Goal: Transaction & Acquisition: Book appointment/travel/reservation

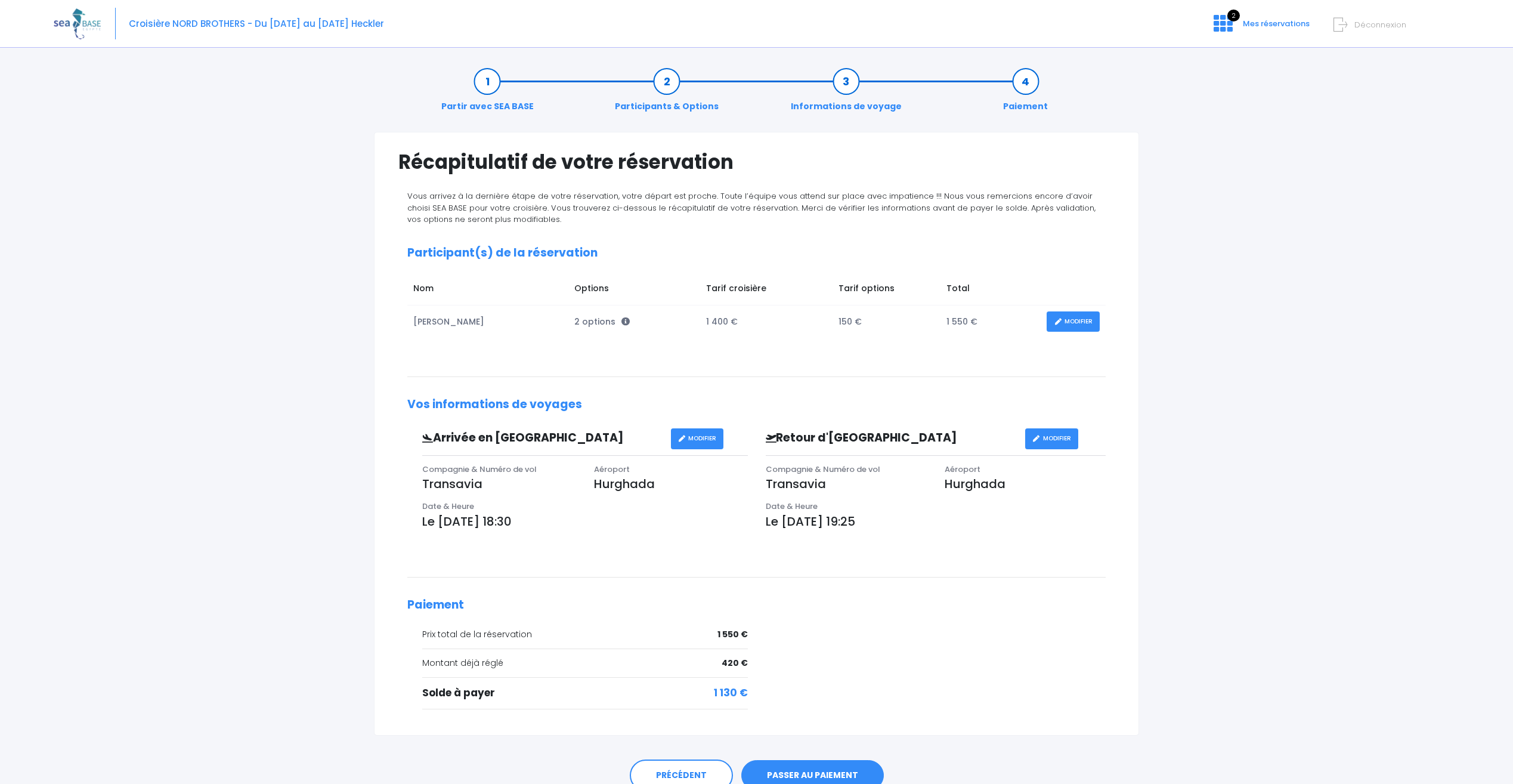
scroll to position [55, 0]
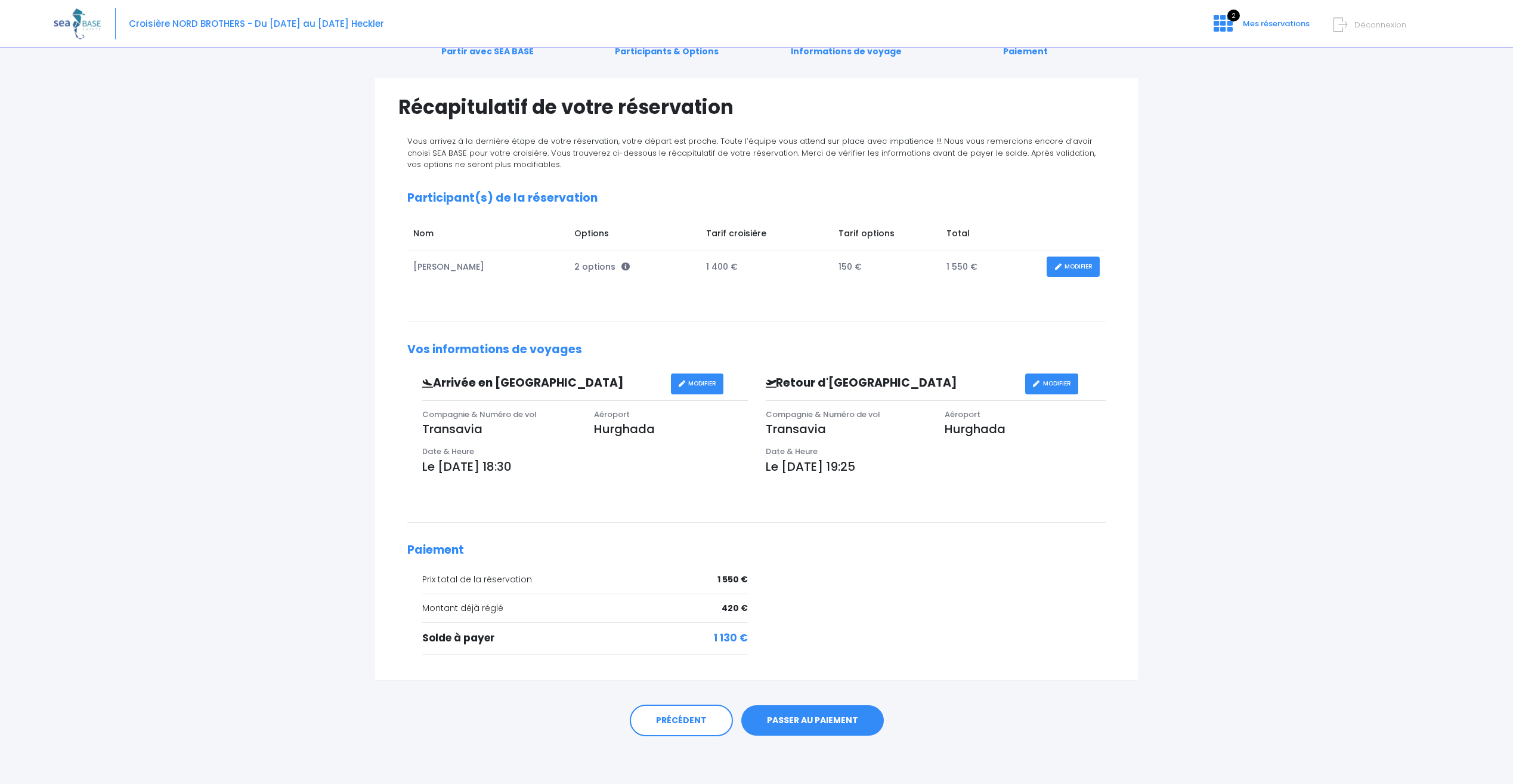
click at [1073, 260] on link "MODIFIER" at bounding box center [1074, 266] width 53 height 21
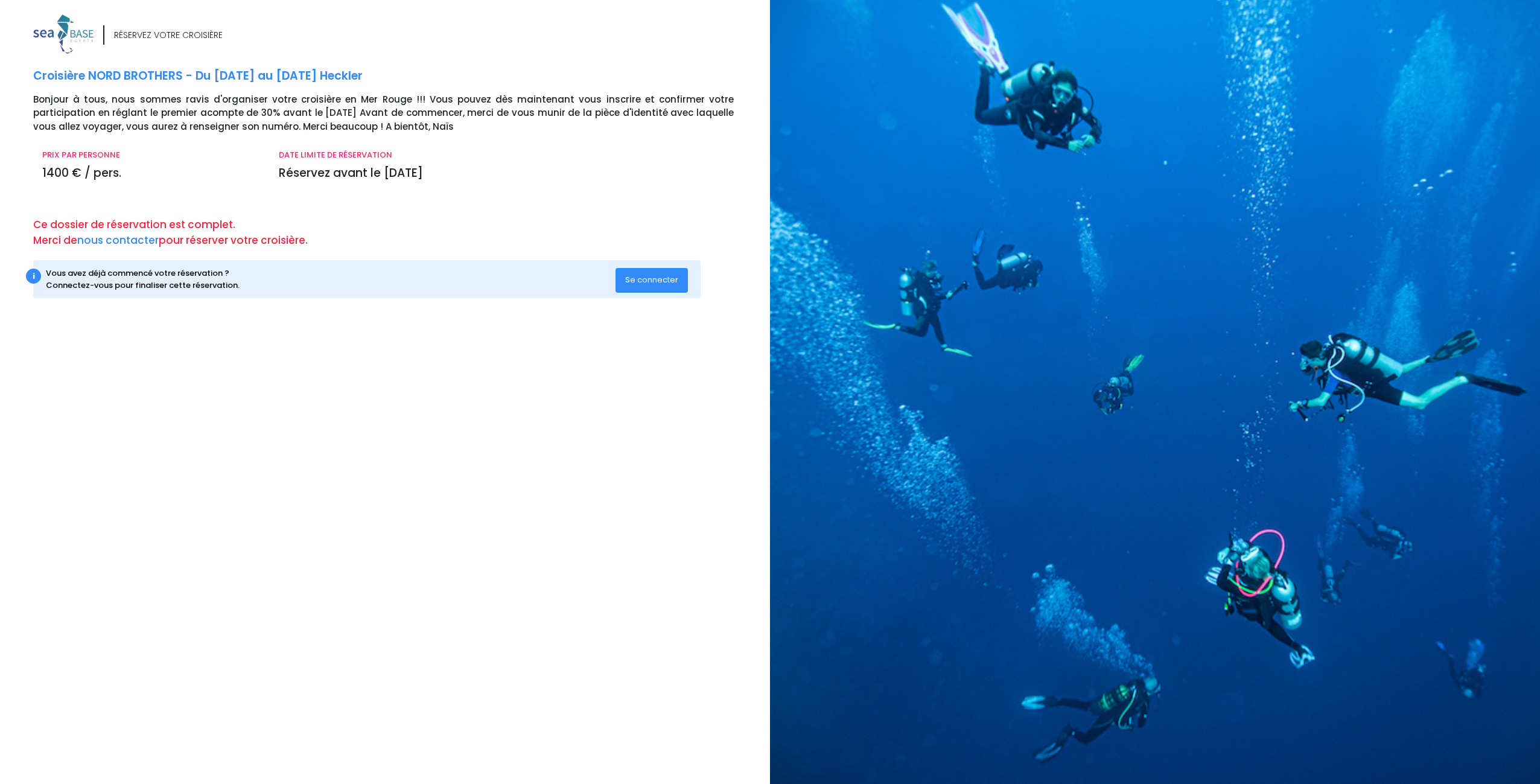
click at [660, 283] on span "Se connecter" at bounding box center [652, 279] width 53 height 12
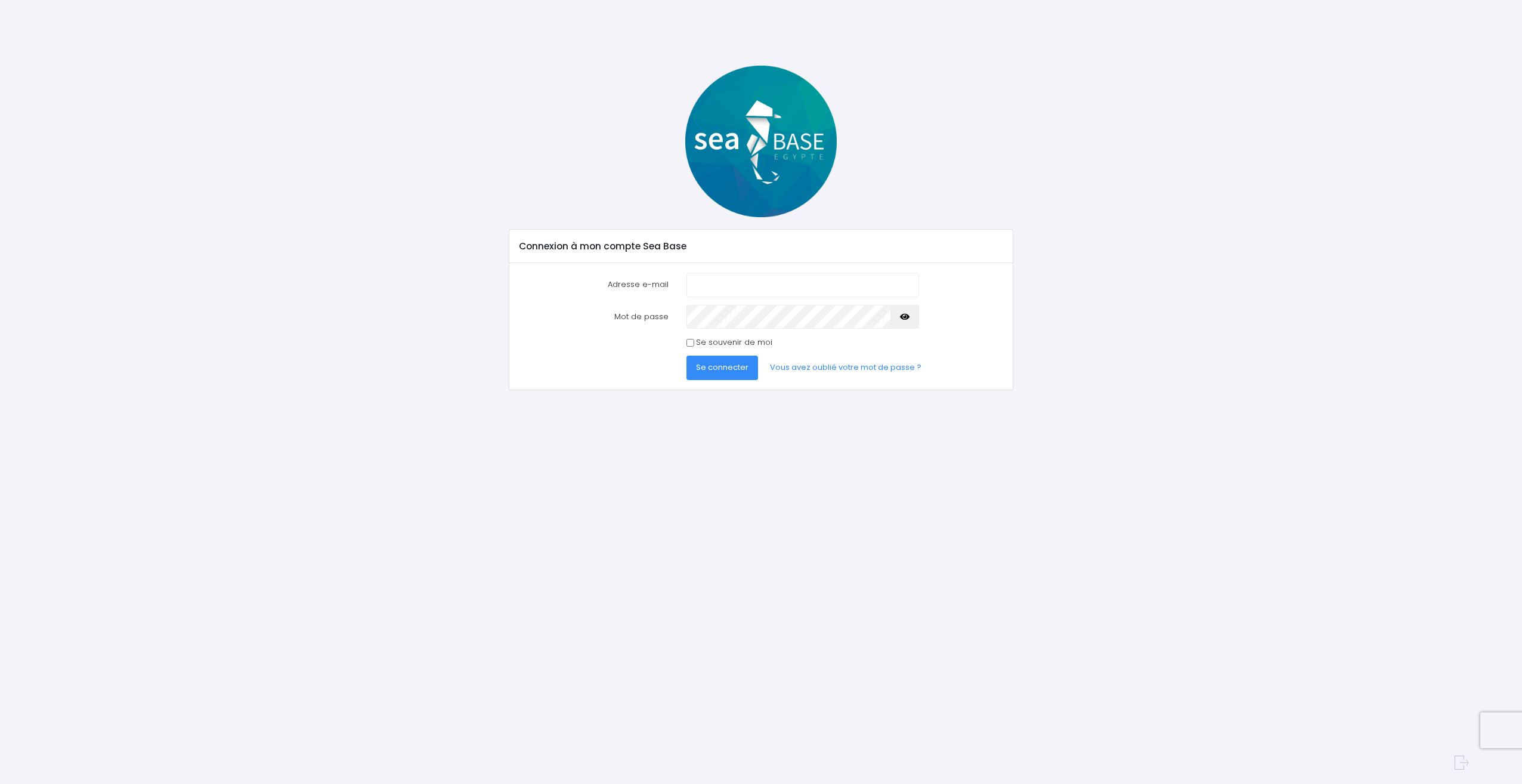
type input "arnaud.Pierart@gmail.com"
click at [720, 372] on span "Se connecter" at bounding box center [722, 367] width 53 height 12
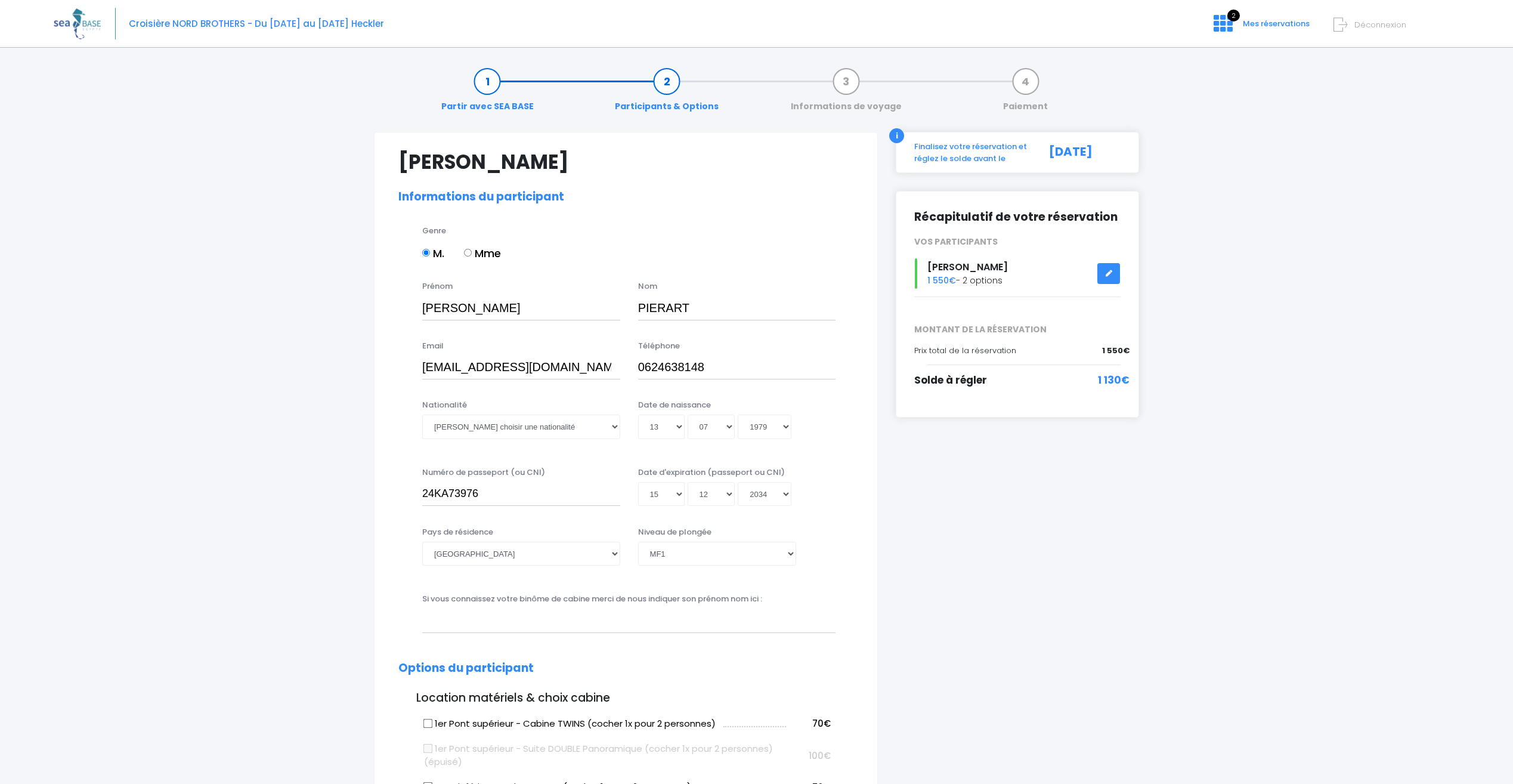
select select "MF1"
click at [518, 428] on select "Veuillez choisir une nationalité Afghane Albanaise Algerienne Allemande America…" at bounding box center [521, 426] width 198 height 24
select select "Française"
click at [518, 428] on select "Veuillez choisir une nationalité Afghane Albanaise Algerienne Allemande America…" at bounding box center [521, 426] width 198 height 24
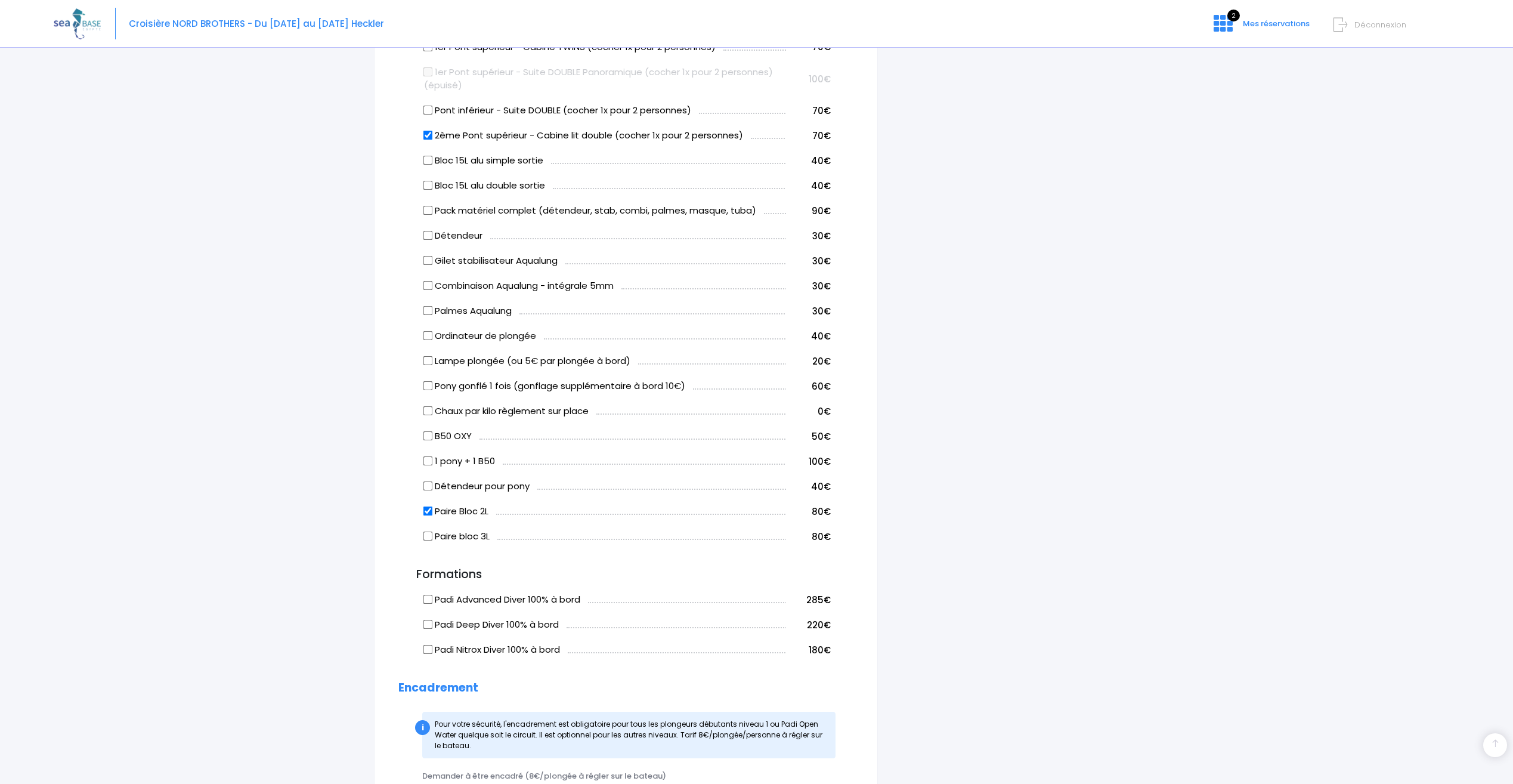
scroll to position [656, 0]
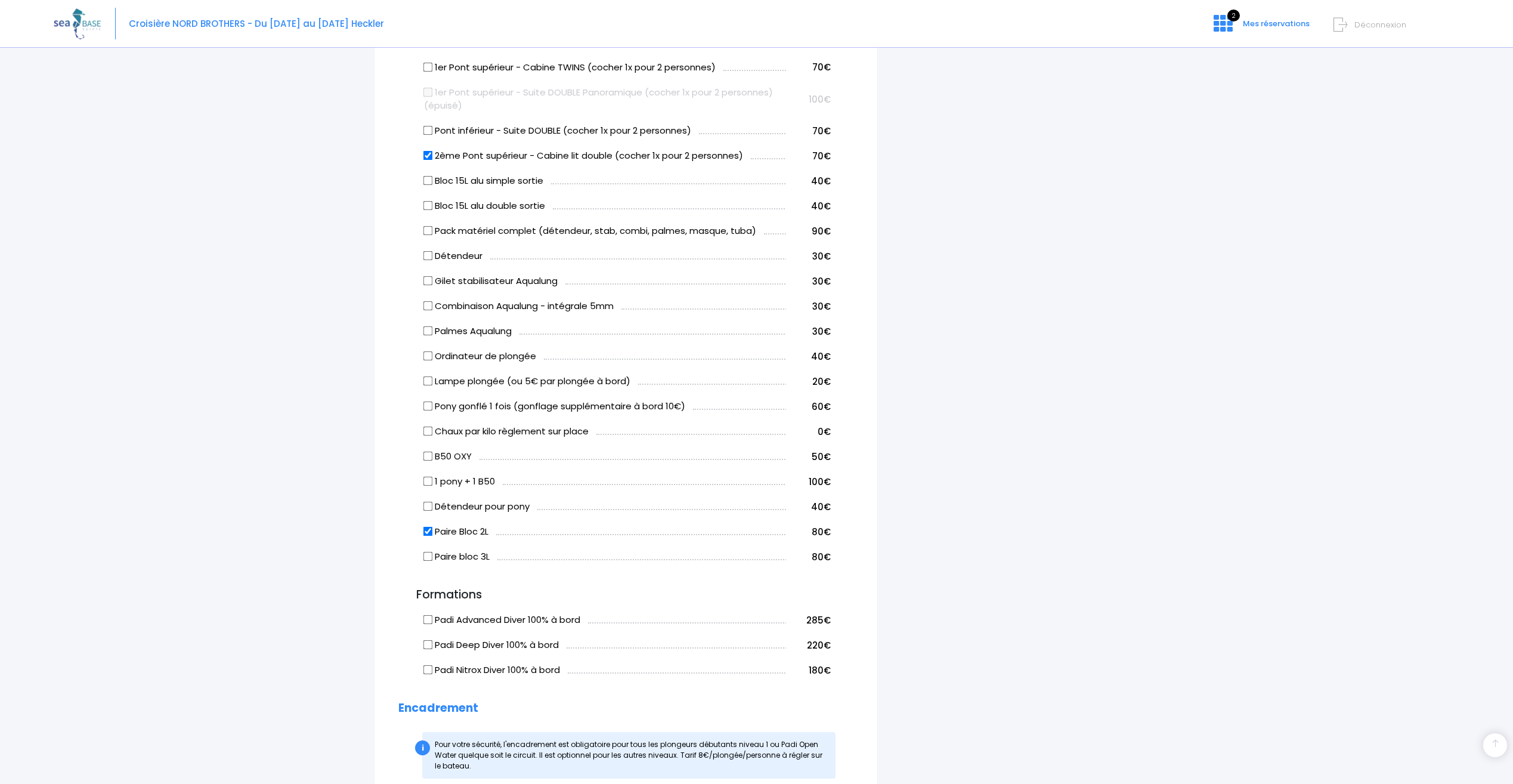
click at [427, 430] on input "Chaux par kilo règlement sur place" at bounding box center [429, 431] width 10 height 10
checkbox input "true"
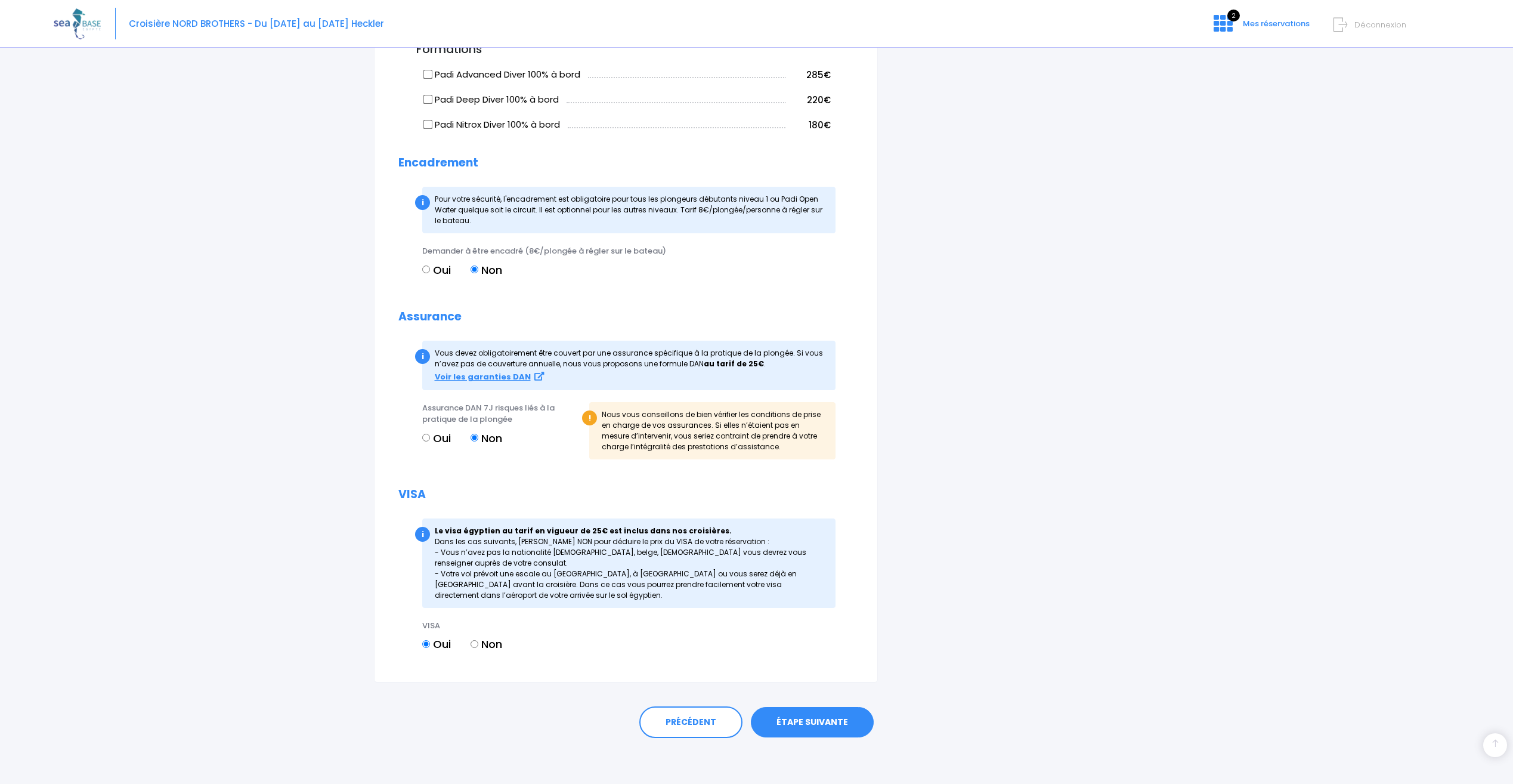
scroll to position [1203, 0]
click at [808, 713] on link "ÉTAPE SUIVANTE" at bounding box center [812, 721] width 123 height 31
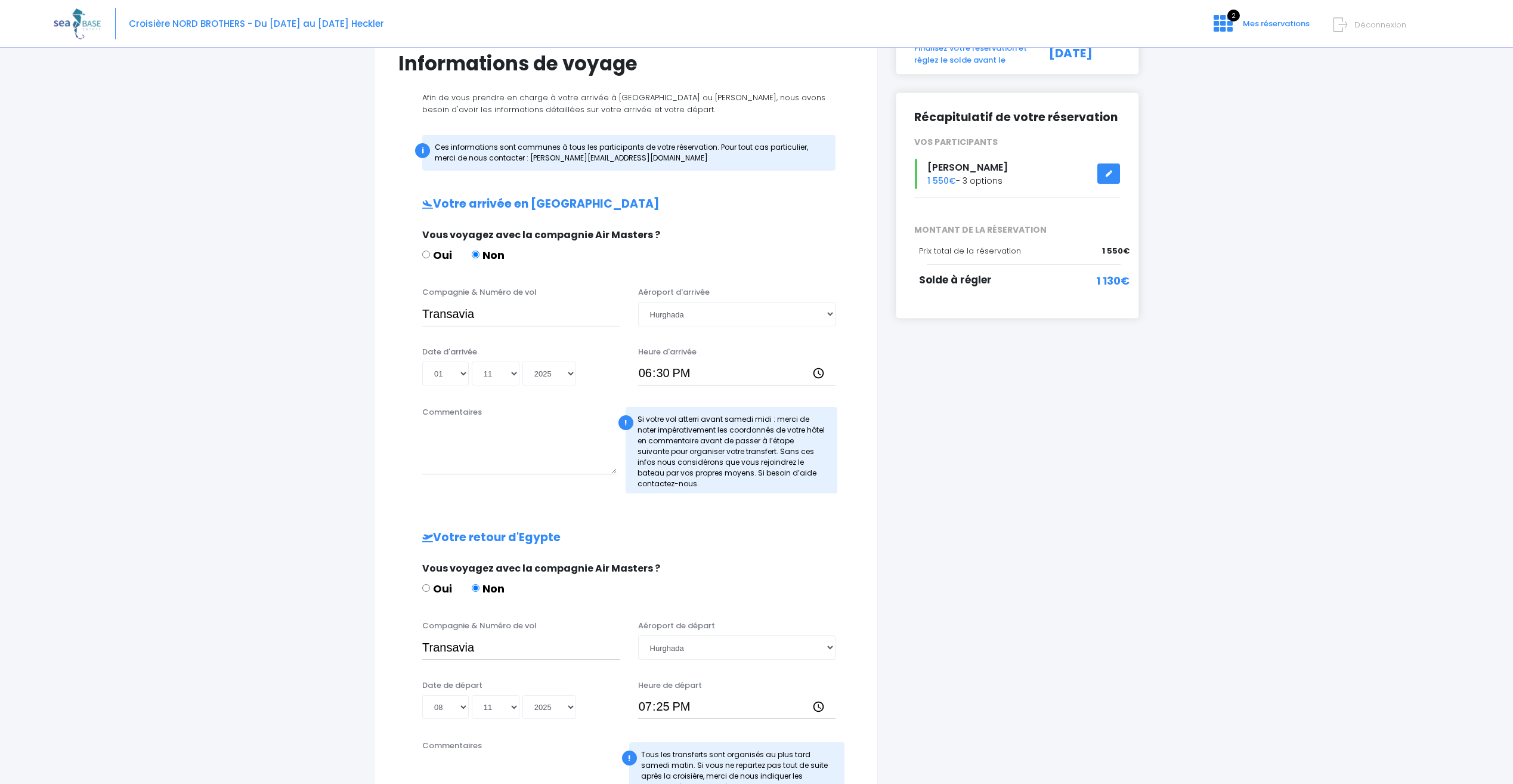
scroll to position [120, 0]
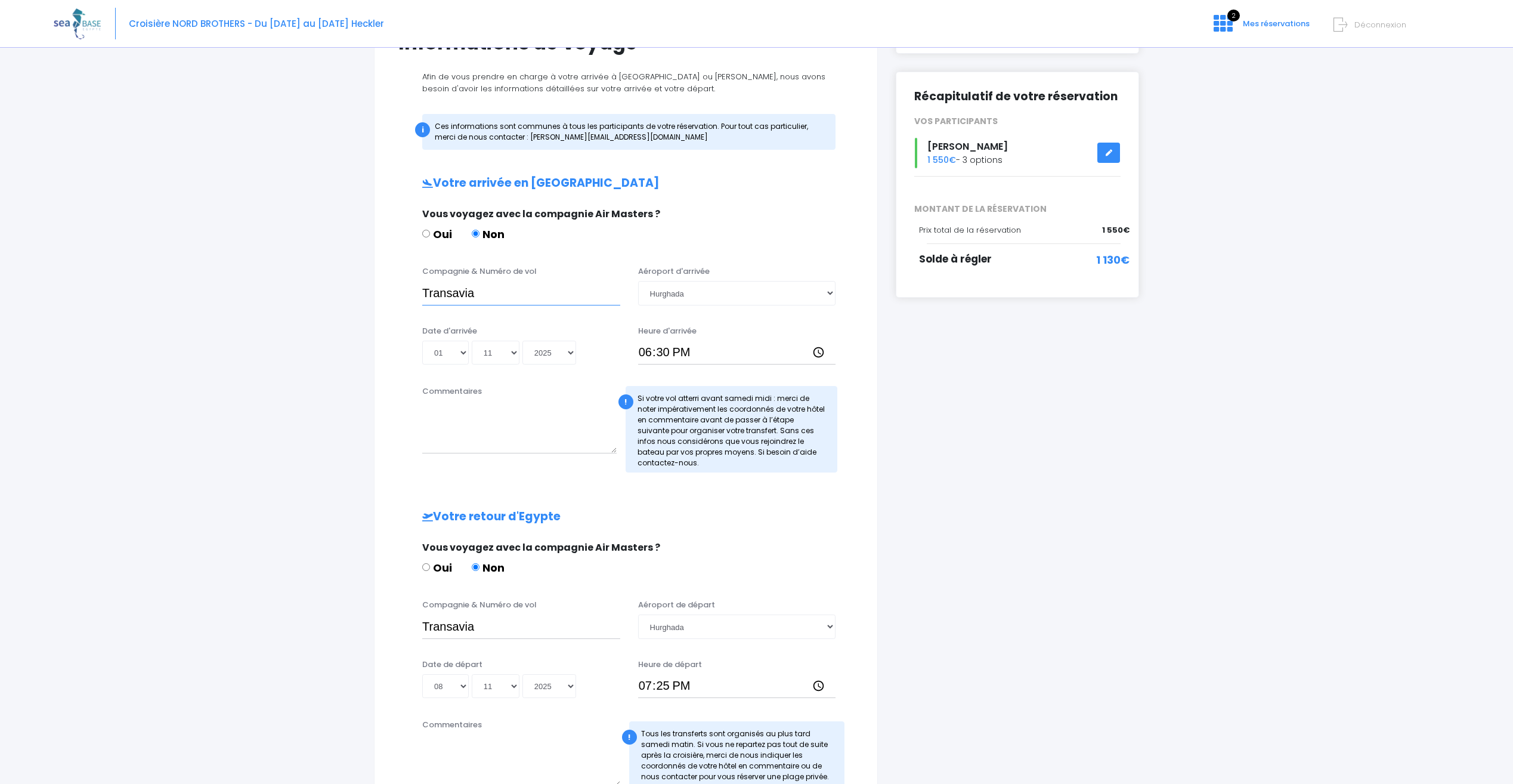
click at [536, 296] on input "Transavia" at bounding box center [521, 293] width 198 height 24
type input "Transavia TO8067"
click at [515, 622] on input "Transavia" at bounding box center [521, 626] width 198 height 24
type input "Transavia TO8067"
drag, startPoint x: 524, startPoint y: 290, endPoint x: 515, endPoint y: 288, distance: 9.2
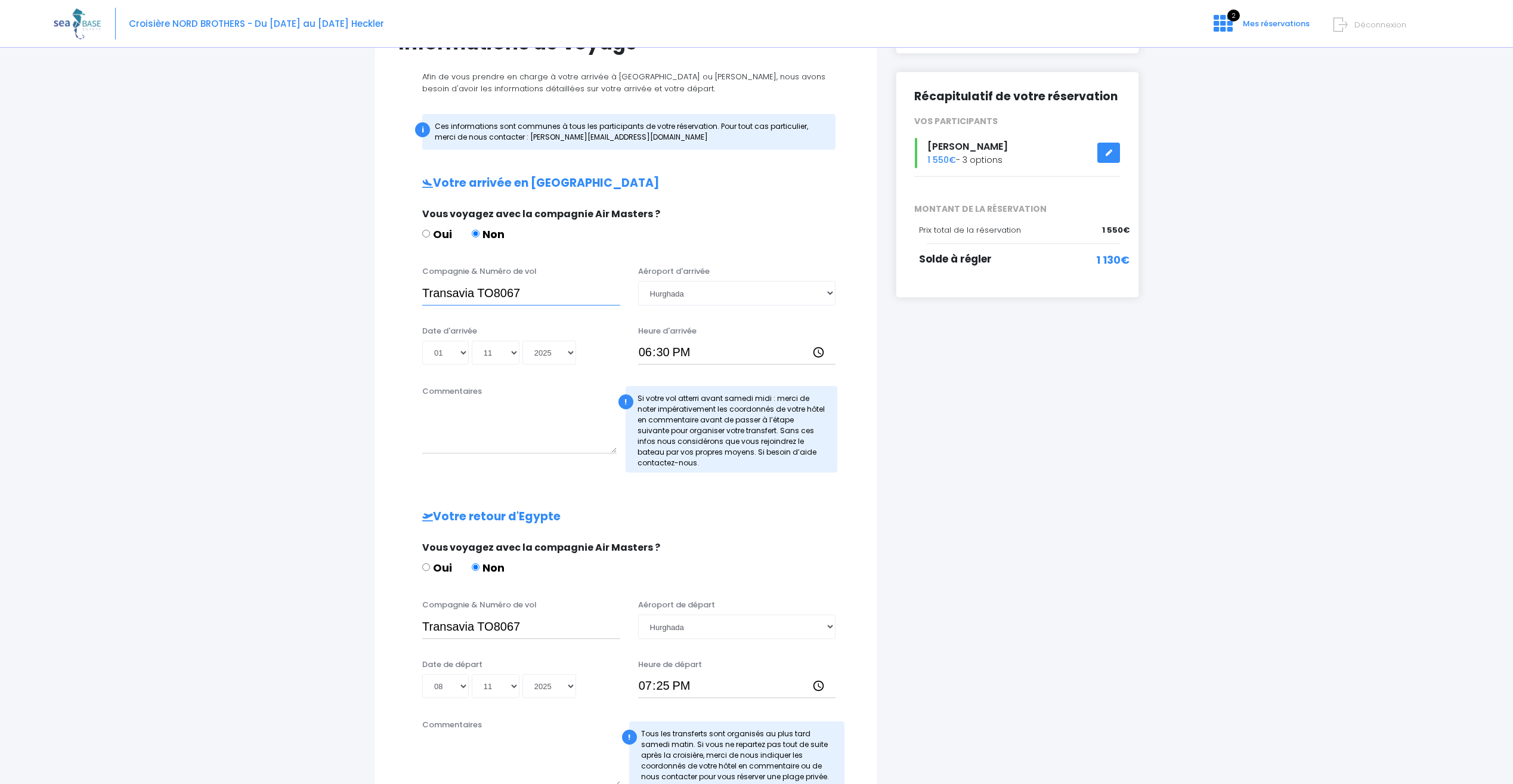
click at [515, 288] on input "Transavia TO8067" at bounding box center [521, 293] width 198 height 24
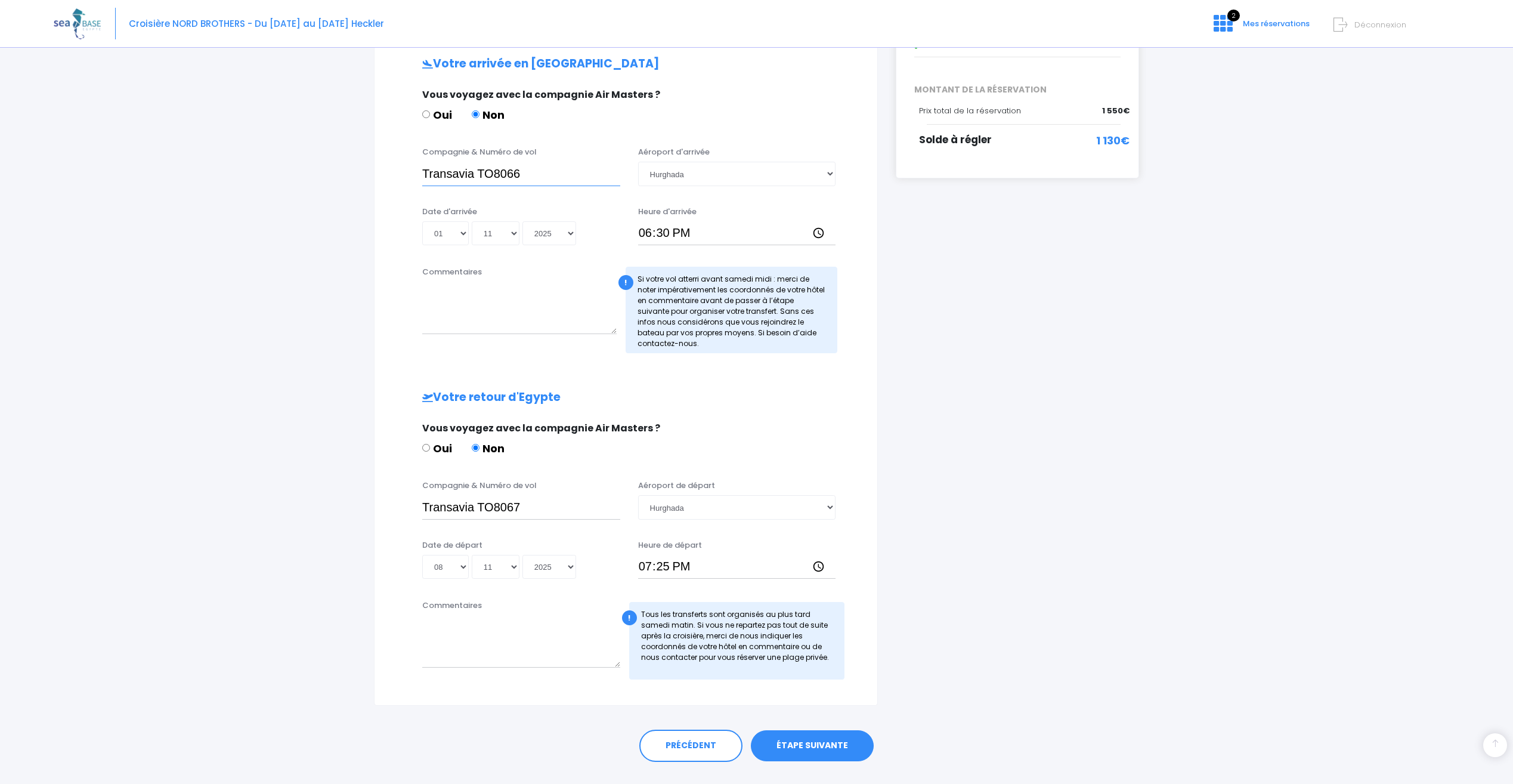
scroll to position [264, 0]
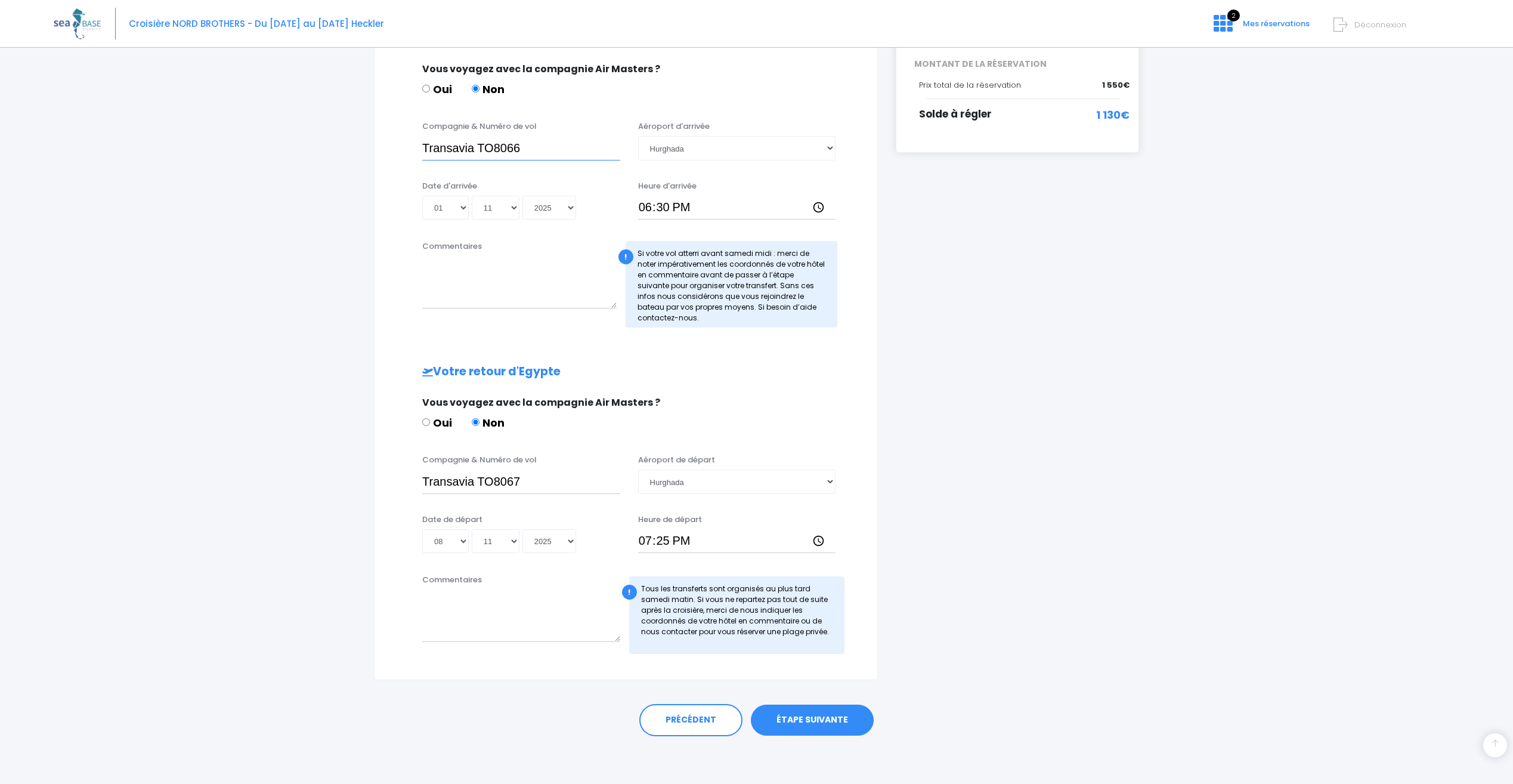
type input "Transavia TO8066"
click at [820, 721] on link "ÉTAPE SUIVANTE" at bounding box center [812, 720] width 123 height 31
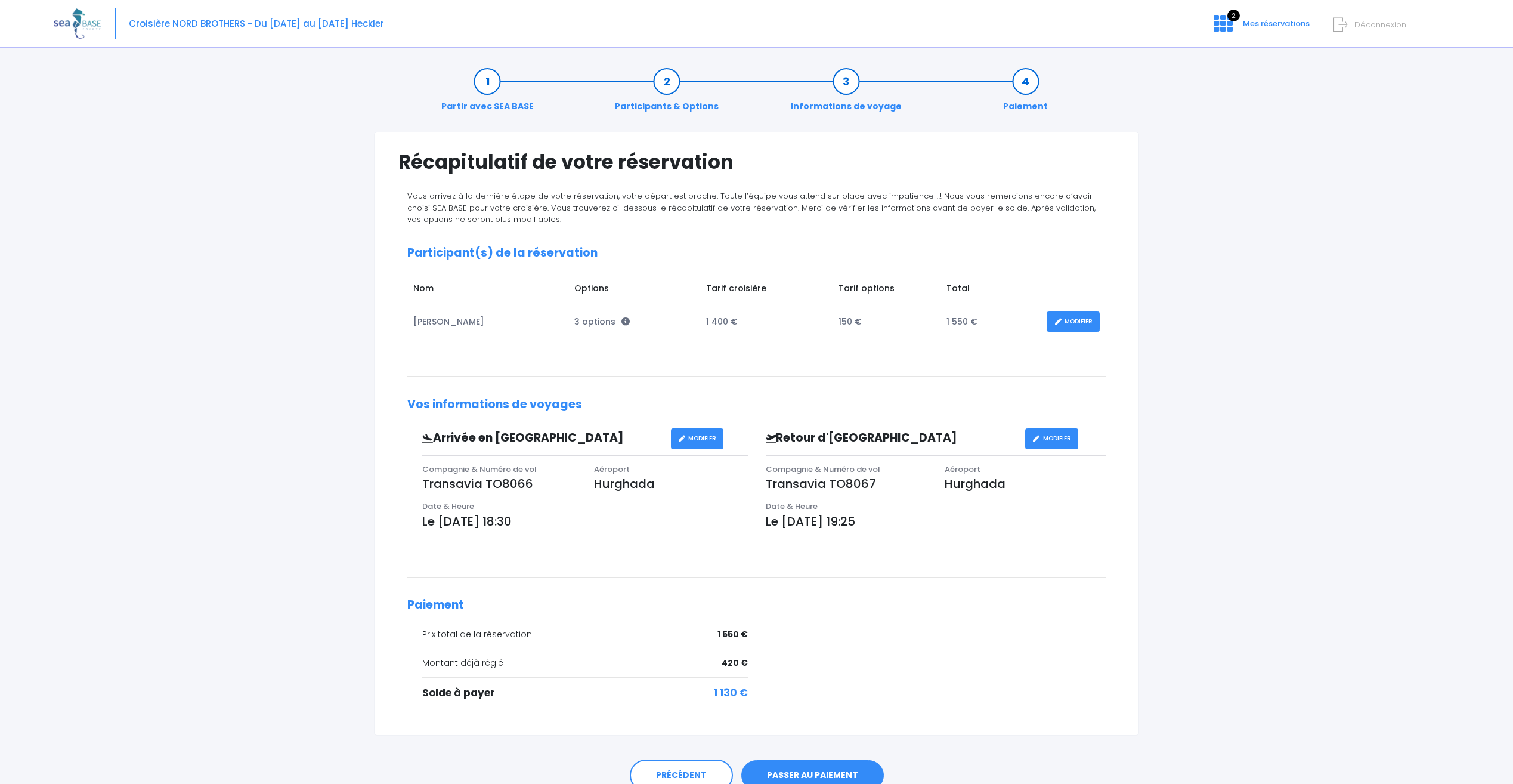
scroll to position [55, 0]
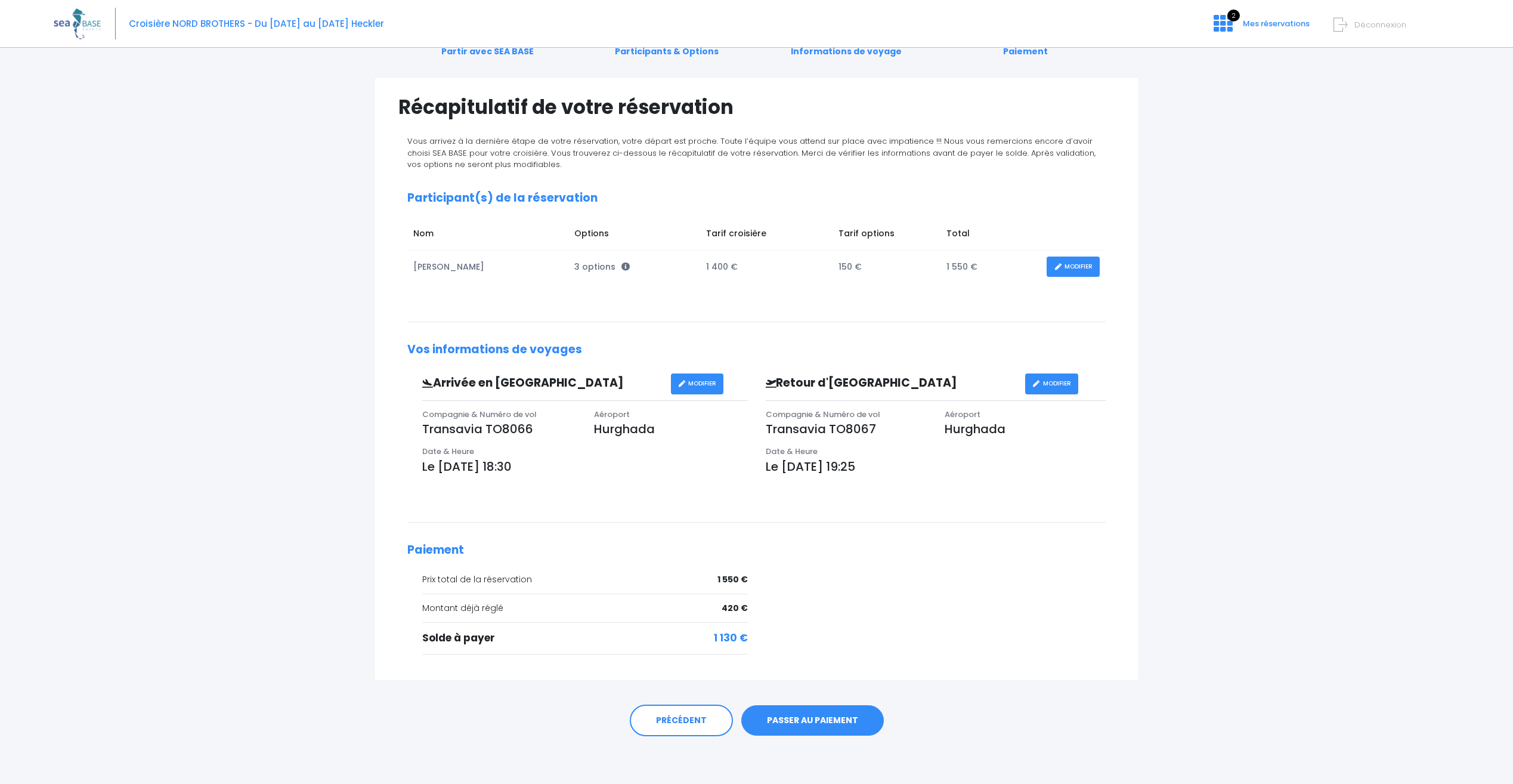
click at [827, 711] on link "PASSER AU PAIEMENT" at bounding box center [812, 721] width 143 height 31
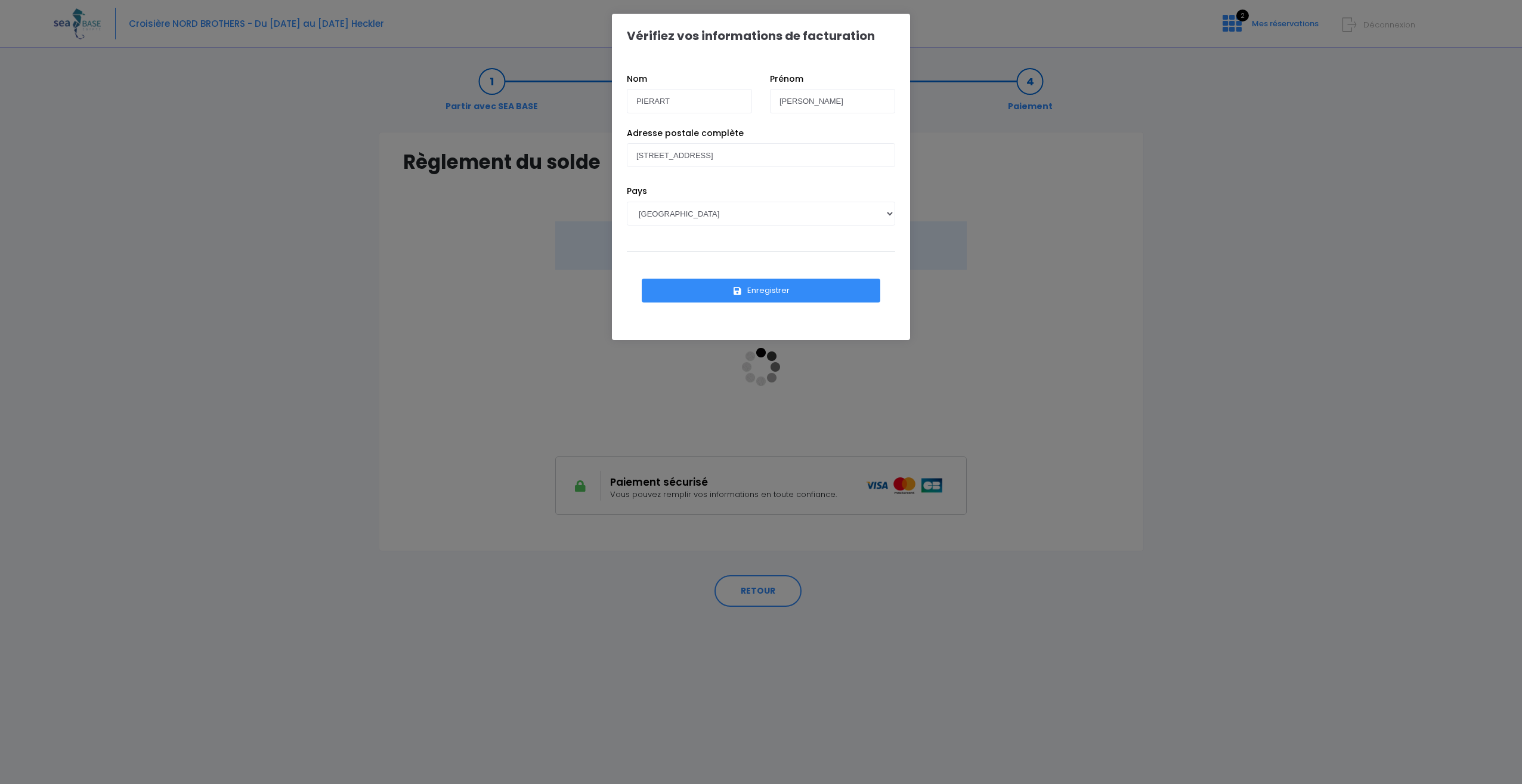
click at [773, 291] on button "Enregistrer" at bounding box center [760, 290] width 238 height 24
